Goal: Complete application form

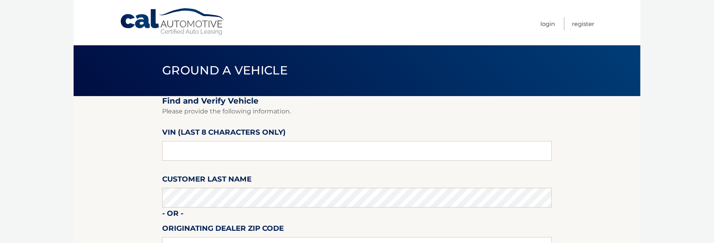
scroll to position [39, 0]
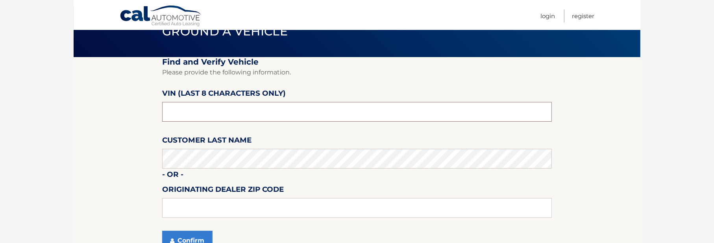
click at [184, 112] on input "text" at bounding box center [356, 112] width 389 height 20
type input "NA228193"
click at [148, 141] on section "Find and Verify Vehicle Please provide the following information. VIN (last 8 c…" at bounding box center [357, 158] width 566 height 203
click at [192, 240] on button "Confirm" at bounding box center [187, 240] width 50 height 20
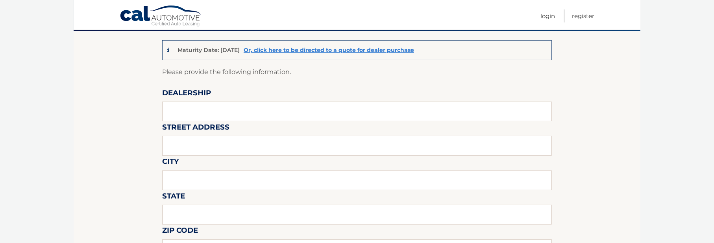
scroll to position [79, 0]
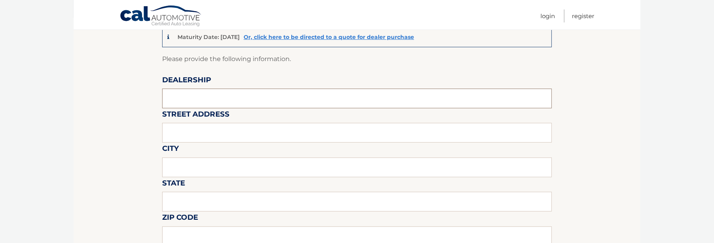
click at [205, 101] on input "text" at bounding box center [356, 98] width 389 height 20
type input "KING HYUNDAI"
click at [194, 135] on input "text" at bounding box center [356, 133] width 389 height 20
click at [206, 126] on input "text" at bounding box center [356, 133] width 389 height 20
type input "1399 SOUTH FEDERAL HIGHWAY"
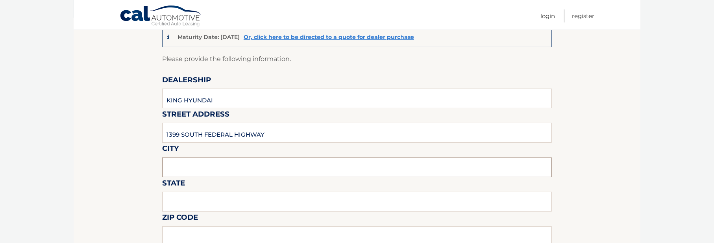
click at [199, 166] on input "text" at bounding box center [356, 167] width 389 height 20
type input "DEERFIELD BEACH"
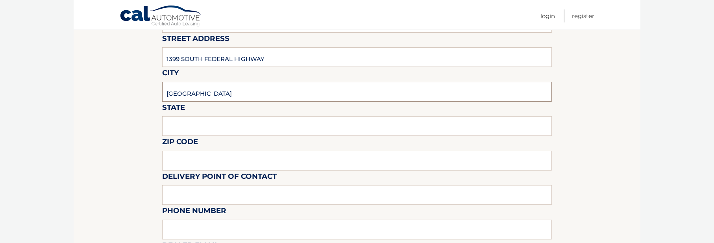
scroll to position [157, 0]
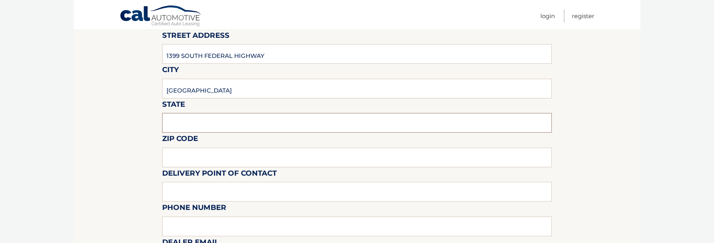
click at [177, 119] on input "text" at bounding box center [356, 123] width 389 height 20
type input "FLORIDA"
click at [187, 153] on input "text" at bounding box center [356, 157] width 389 height 20
type input "33444"
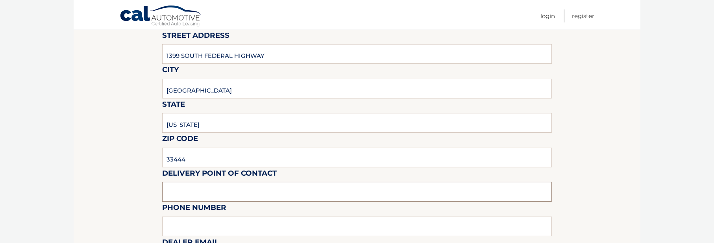
click at [175, 184] on input "text" at bounding box center [356, 192] width 389 height 20
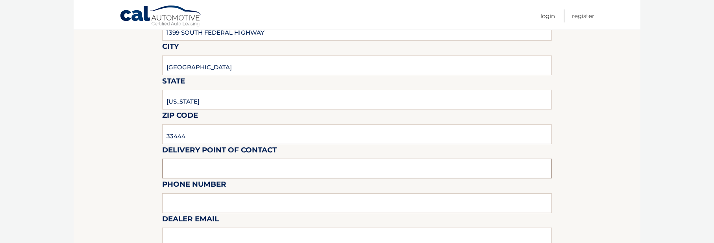
scroll to position [236, 0]
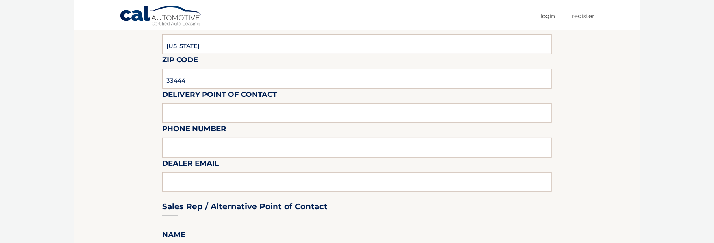
click at [182, 116] on input "text" at bounding box center [356, 113] width 389 height 20
click at [188, 117] on input "text" at bounding box center [356, 113] width 389 height 20
type input "CRAIG BOGART"
type input "9544213330 EXT 528"
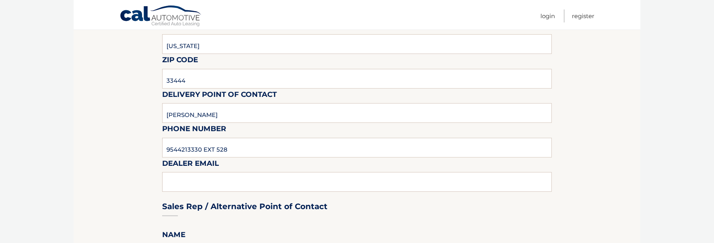
click at [216, 184] on div "Sales Rep / Alternative Point of Contact" at bounding box center [356, 191] width 389 height 55
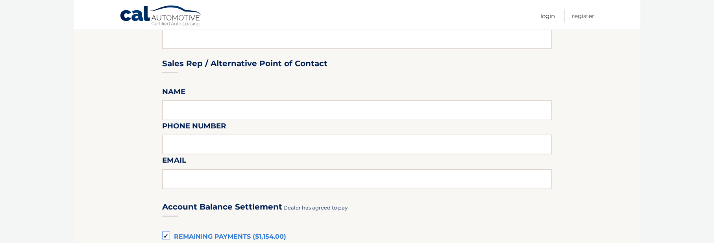
scroll to position [472, 0]
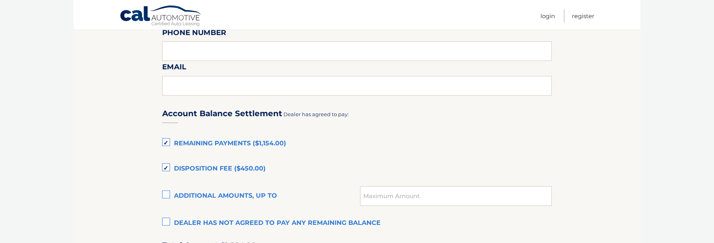
click at [169, 168] on label "Disposition Fee ($450.00)" at bounding box center [356, 169] width 389 height 16
click at [0, 0] on input "Disposition Fee ($450.00)" at bounding box center [0, 0] width 0 height 0
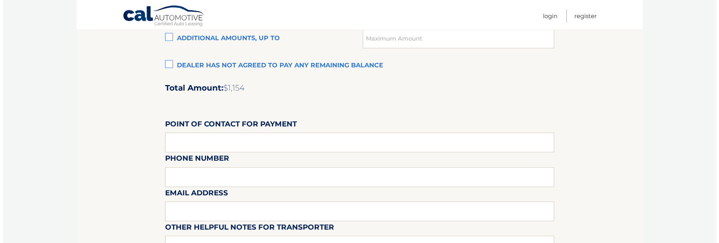
scroll to position [774, 0]
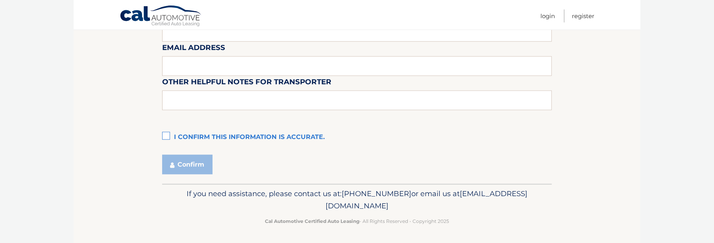
click at [169, 138] on label "I confirm this information is accurate." at bounding box center [356, 137] width 389 height 16
click at [0, 0] on input "I confirm this information is accurate." at bounding box center [0, 0] width 0 height 0
click at [183, 164] on button "Confirm" at bounding box center [187, 165] width 50 height 20
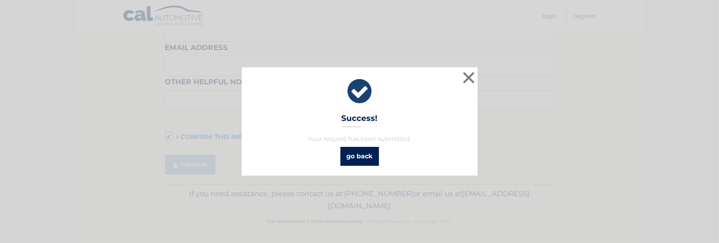
click at [351, 147] on link "go back" at bounding box center [360, 156] width 39 height 19
